Goal: Task Accomplishment & Management: Manage account settings

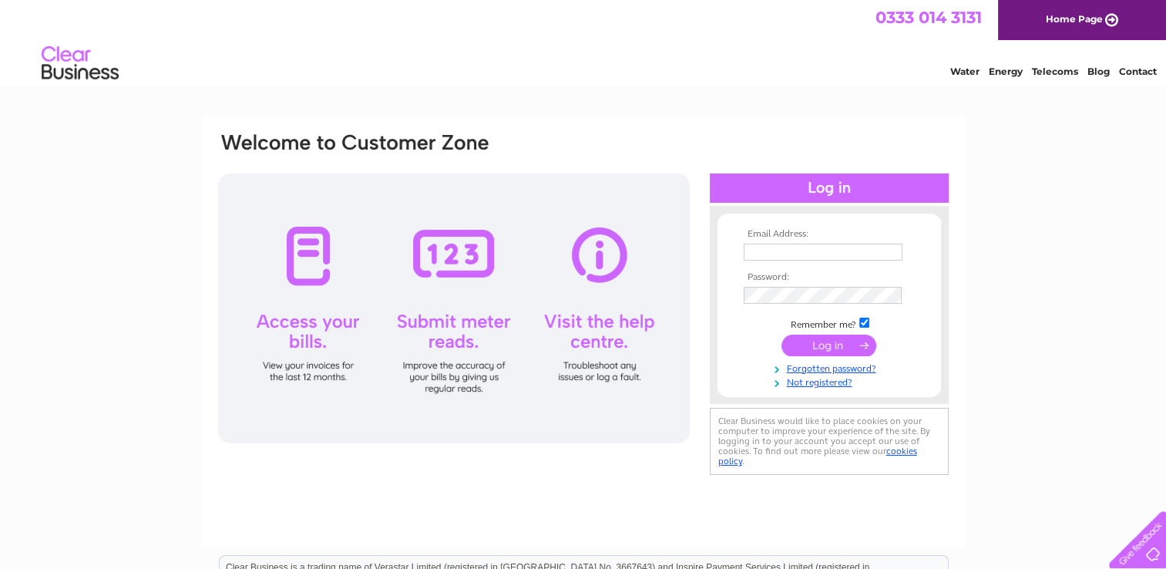
type input "greatlydelimited@hotmail.com"
click at [829, 341] on input "submit" at bounding box center [828, 345] width 95 height 22
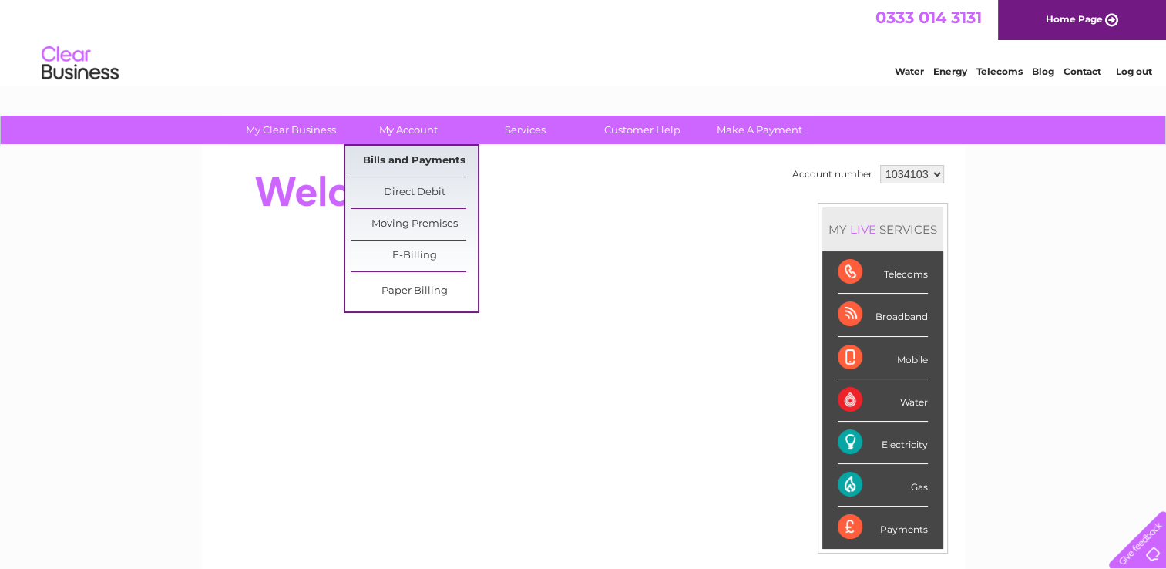
click at [428, 162] on link "Bills and Payments" at bounding box center [414, 161] width 127 height 31
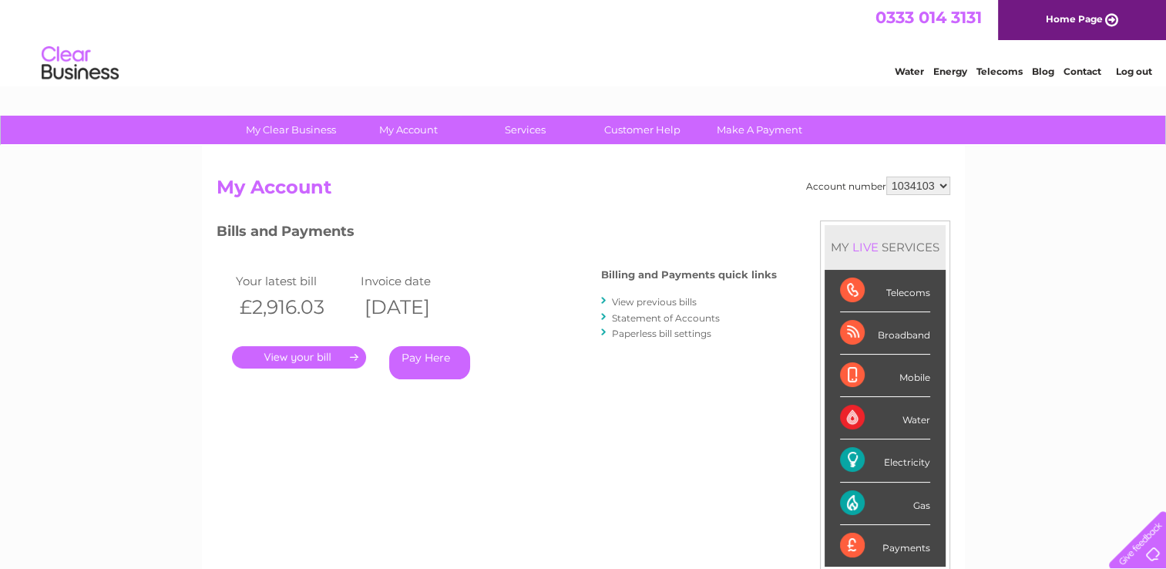
click at [334, 354] on link "." at bounding box center [299, 357] width 134 height 22
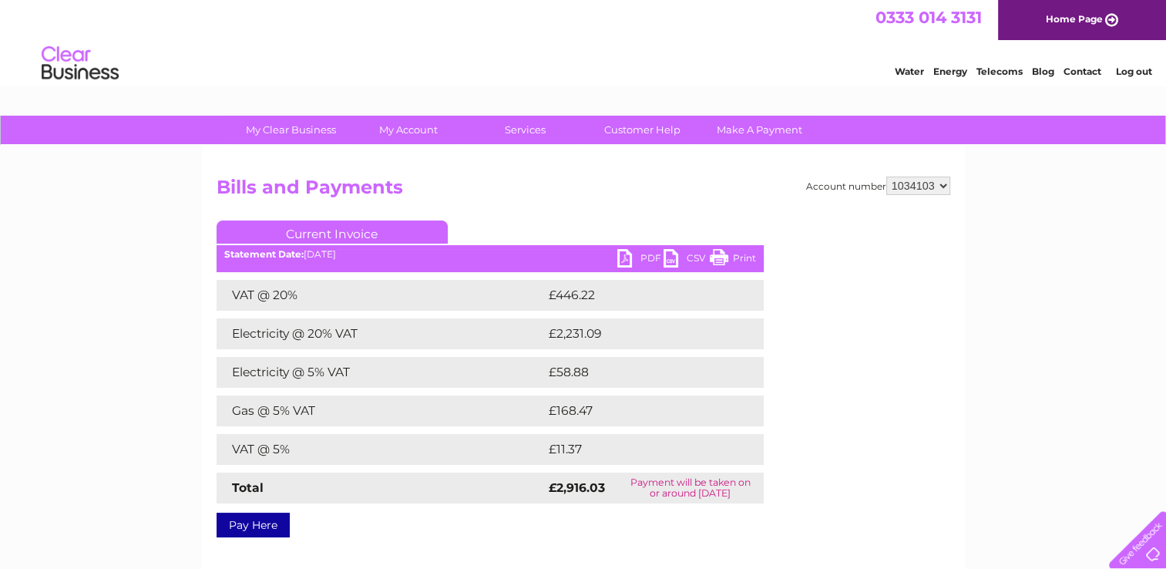
click at [629, 251] on link "PDF" at bounding box center [640, 260] width 46 height 22
click at [1140, 74] on link "Log out" at bounding box center [1133, 71] width 36 height 12
